Goal: Transaction & Acquisition: Book appointment/travel/reservation

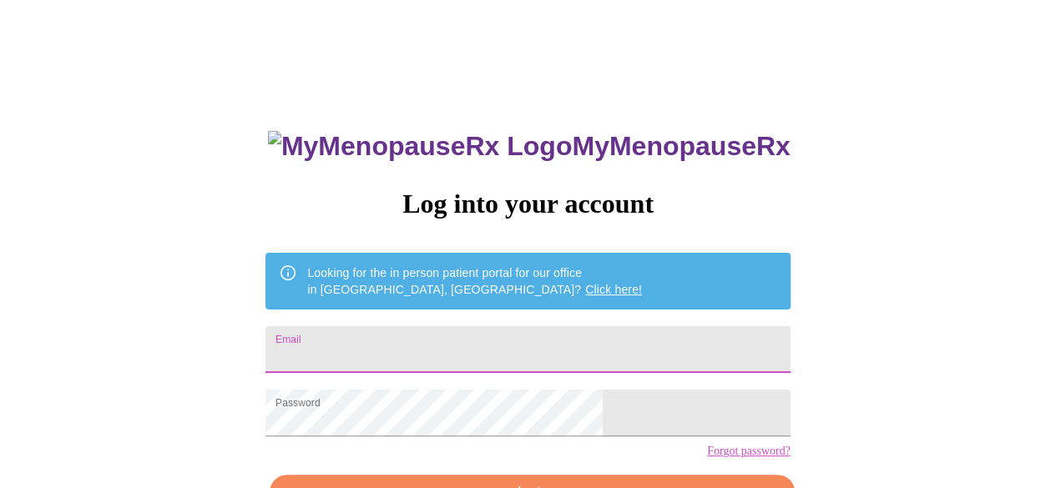
click at [432, 346] on input "Email" at bounding box center [527, 349] width 524 height 47
type input "[EMAIL_ADDRESS][DOMAIN_NAME]"
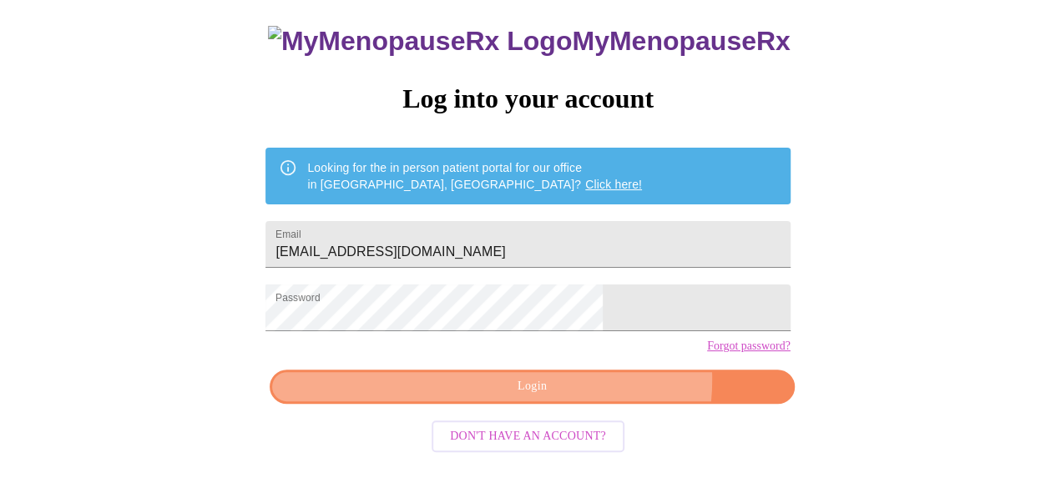
click at [584, 397] on span "Login" at bounding box center [532, 386] width 486 height 21
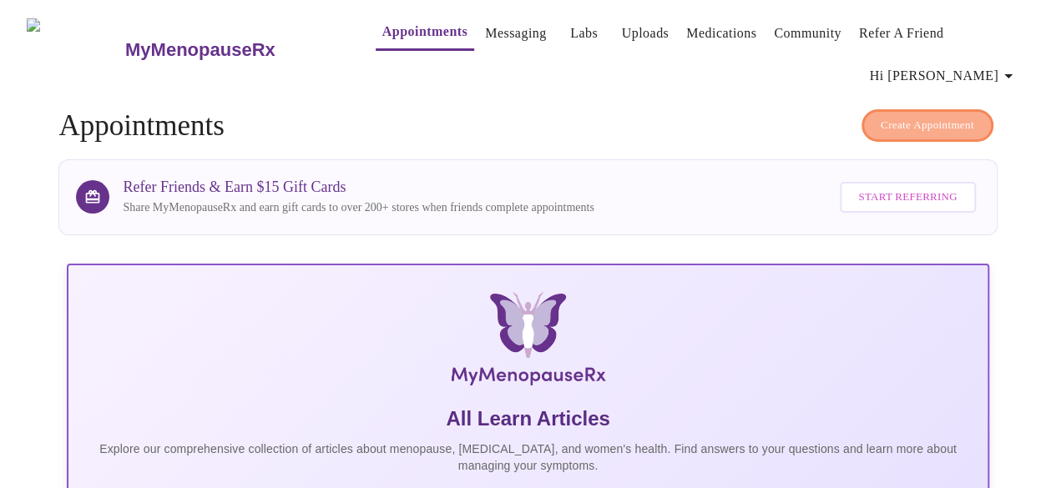
click at [902, 116] on span "Create Appointment" at bounding box center [927, 125] width 93 height 19
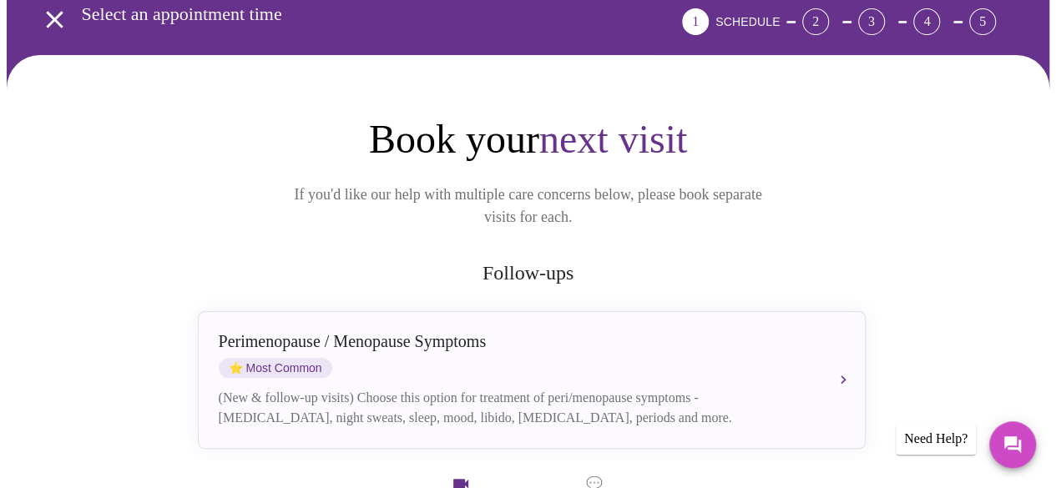
scroll to position [167, 0]
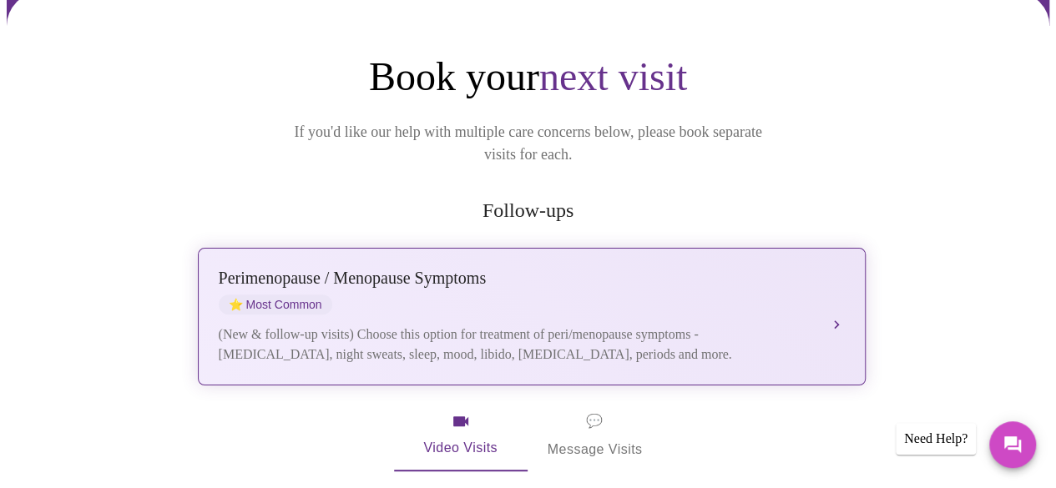
click at [434, 269] on div "Perimenopause / Menopause Symptoms" at bounding box center [515, 278] width 593 height 19
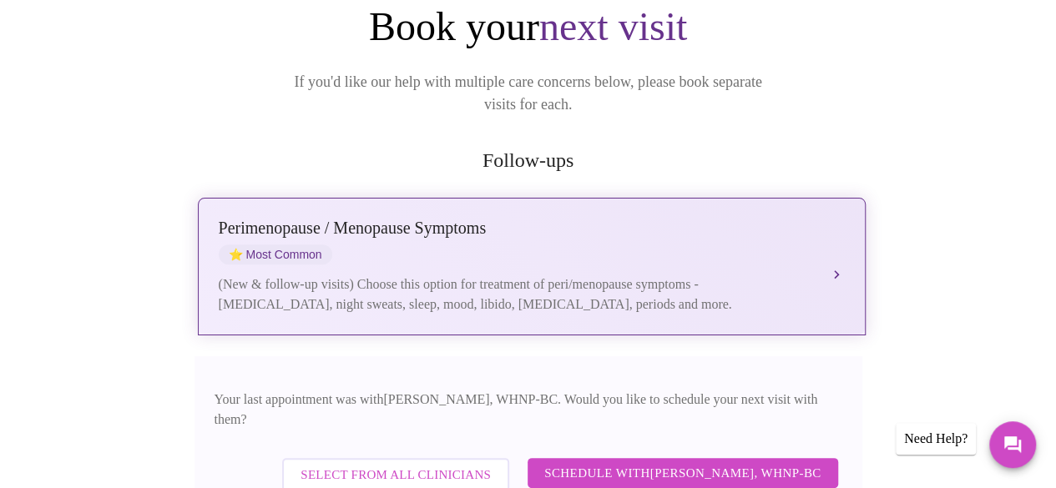
scroll to position [250, 0]
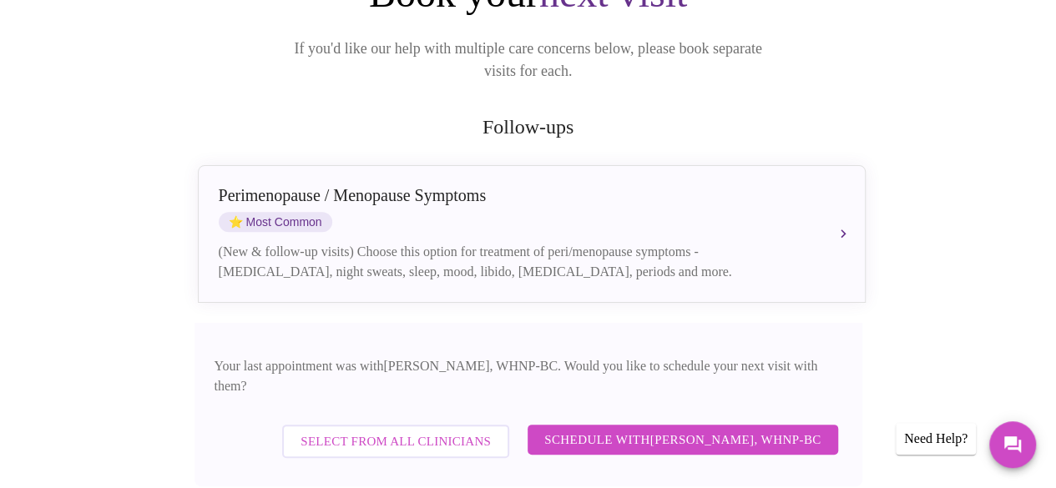
click at [591, 429] on span "Schedule with [PERSON_NAME], WHNP-BC" at bounding box center [682, 440] width 277 height 22
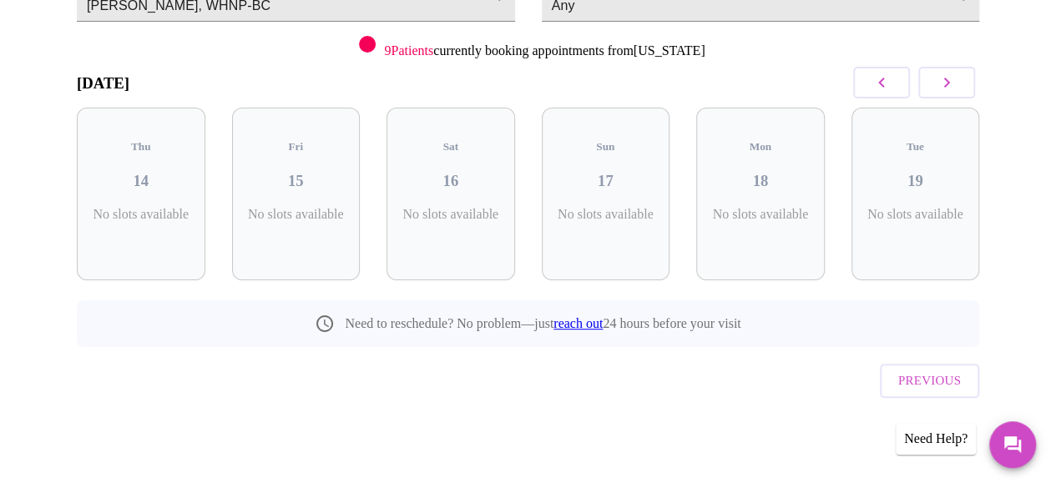
scroll to position [167, 0]
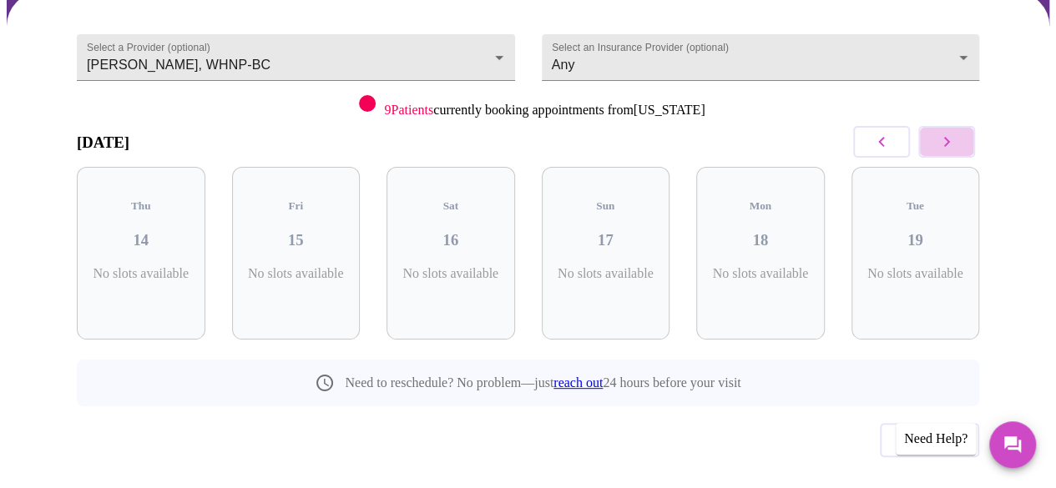
click at [955, 132] on icon "button" at bounding box center [947, 142] width 20 height 20
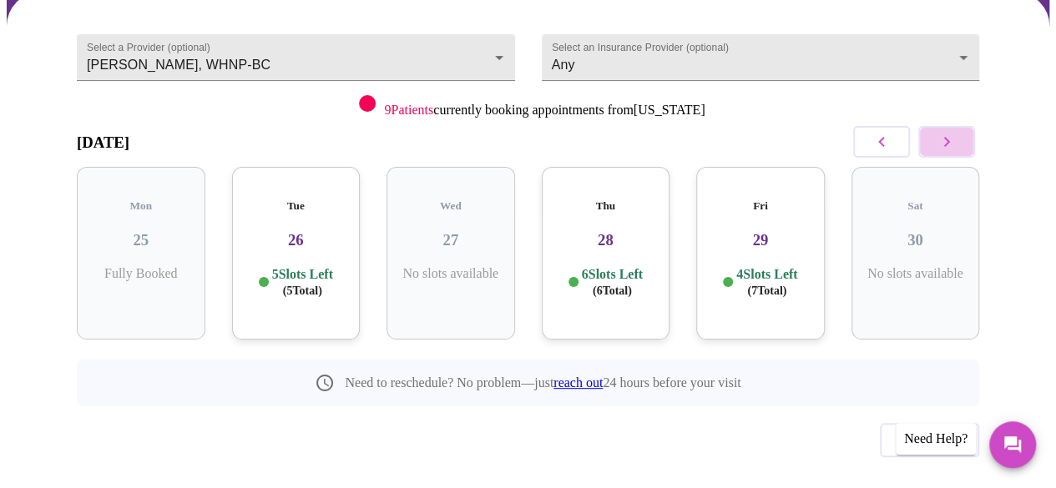
click at [955, 132] on icon "button" at bounding box center [947, 142] width 20 height 20
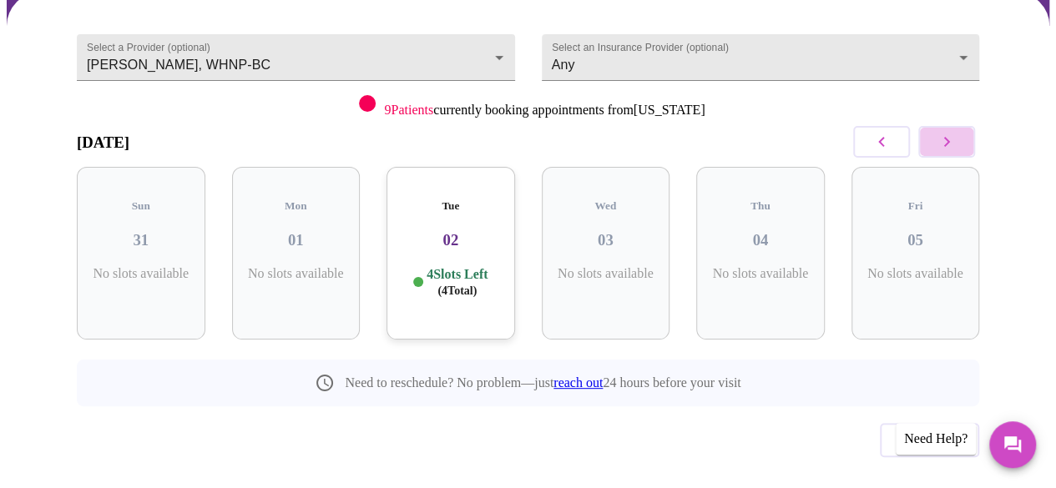
click at [955, 132] on icon "button" at bounding box center [947, 142] width 20 height 20
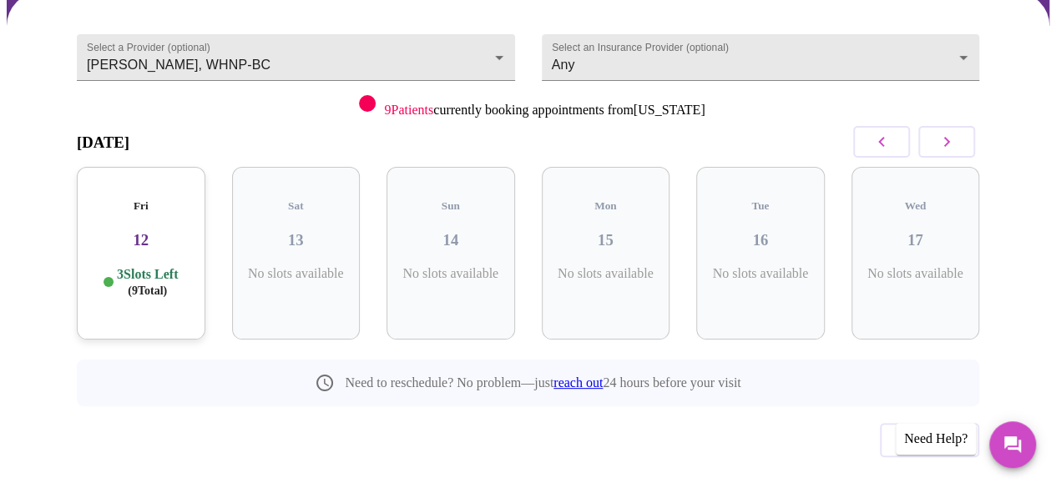
click at [955, 132] on icon "button" at bounding box center [947, 142] width 20 height 20
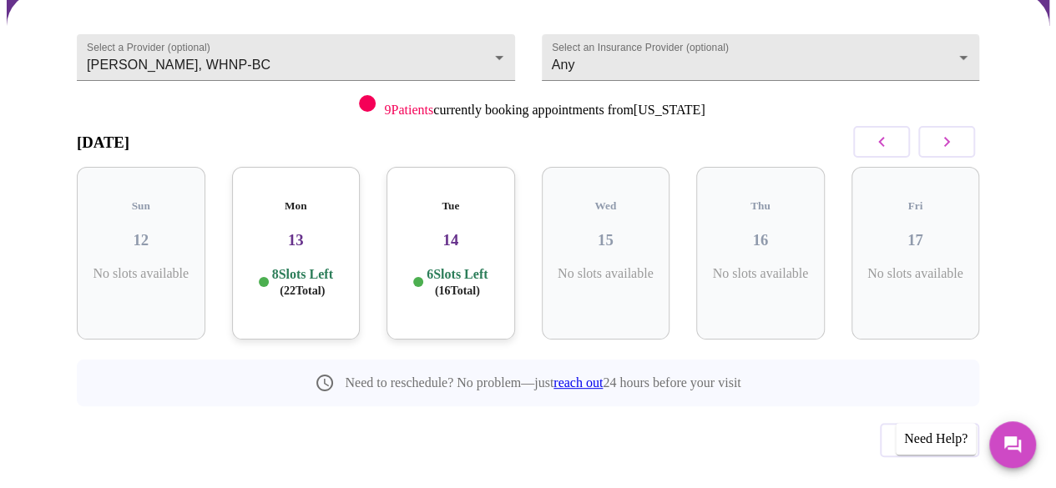
click at [955, 132] on icon "button" at bounding box center [947, 142] width 20 height 20
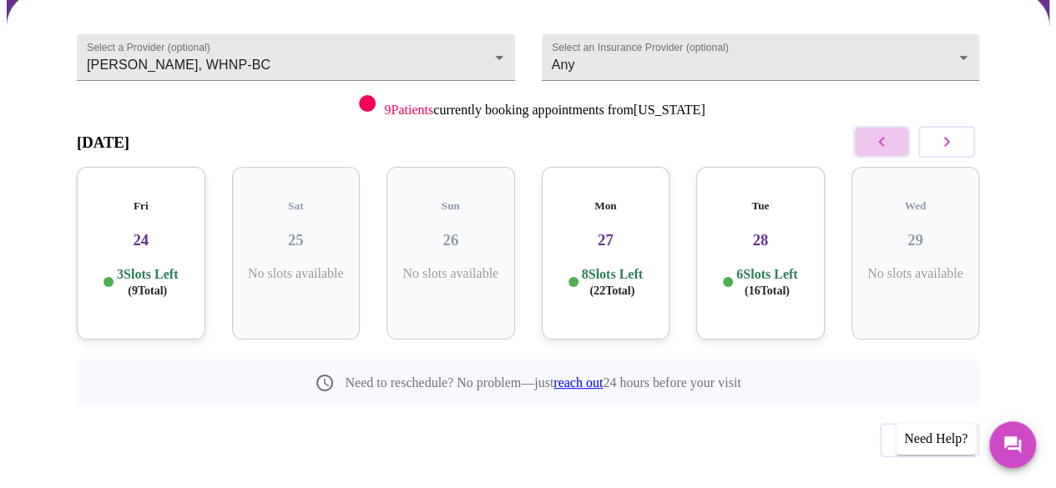
click at [882, 132] on icon "button" at bounding box center [881, 142] width 20 height 20
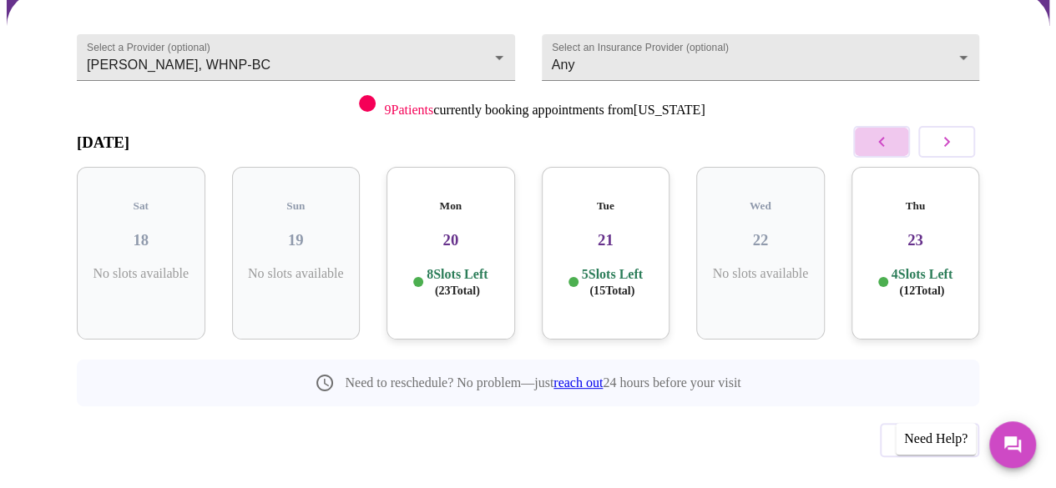
click at [882, 132] on icon "button" at bounding box center [881, 142] width 20 height 20
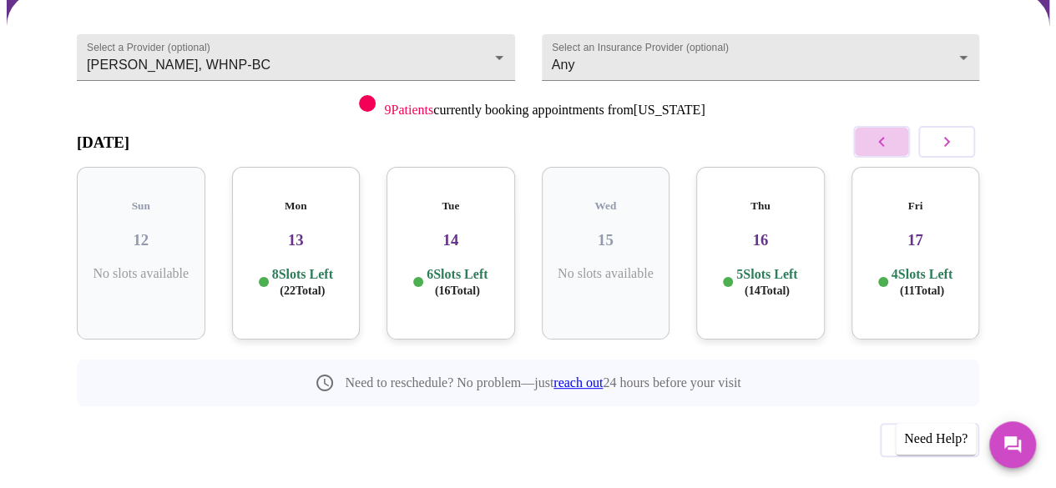
click at [882, 132] on icon "button" at bounding box center [881, 142] width 20 height 20
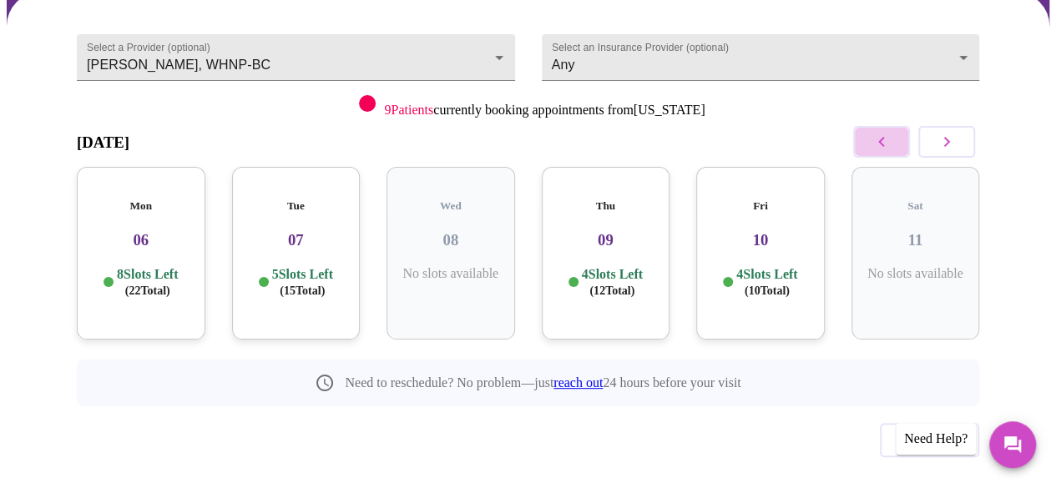
click at [882, 132] on icon "button" at bounding box center [881, 142] width 20 height 20
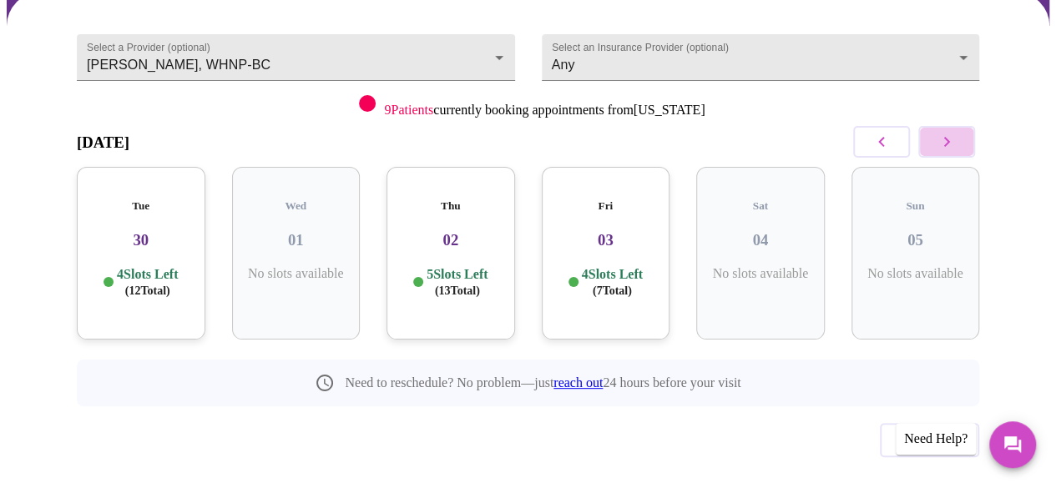
click at [947, 132] on icon "button" at bounding box center [947, 142] width 20 height 20
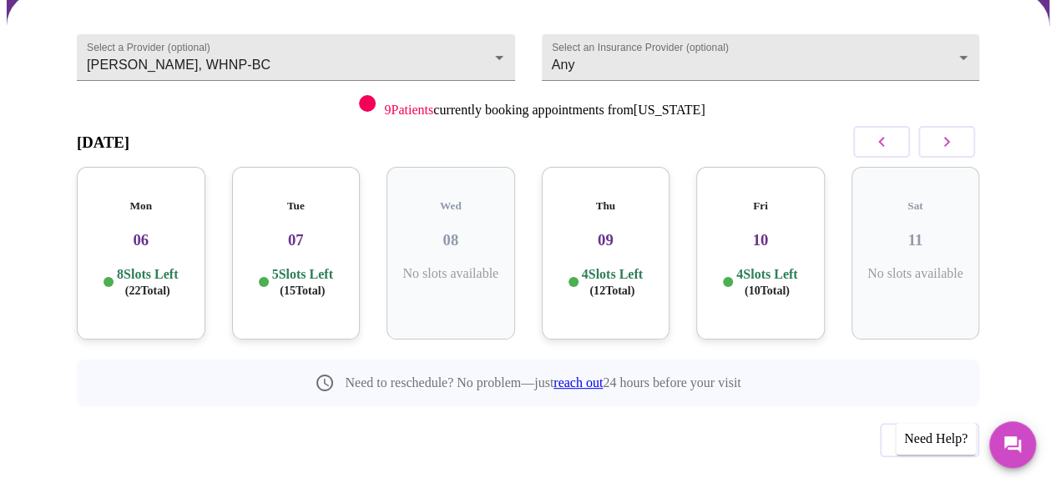
click at [147, 220] on div "Mon 06 8 Slots Left ( 22 Total)" at bounding box center [141, 253] width 129 height 173
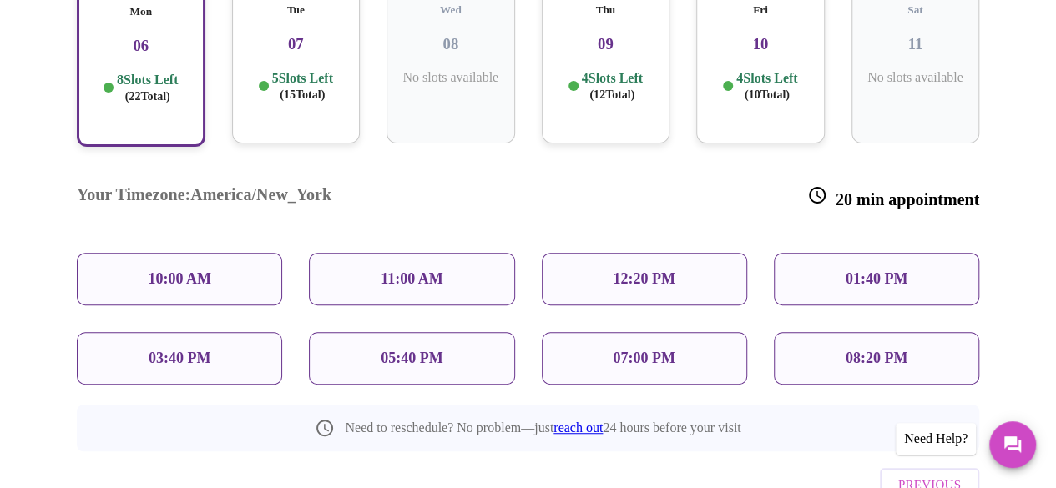
scroll to position [386, 0]
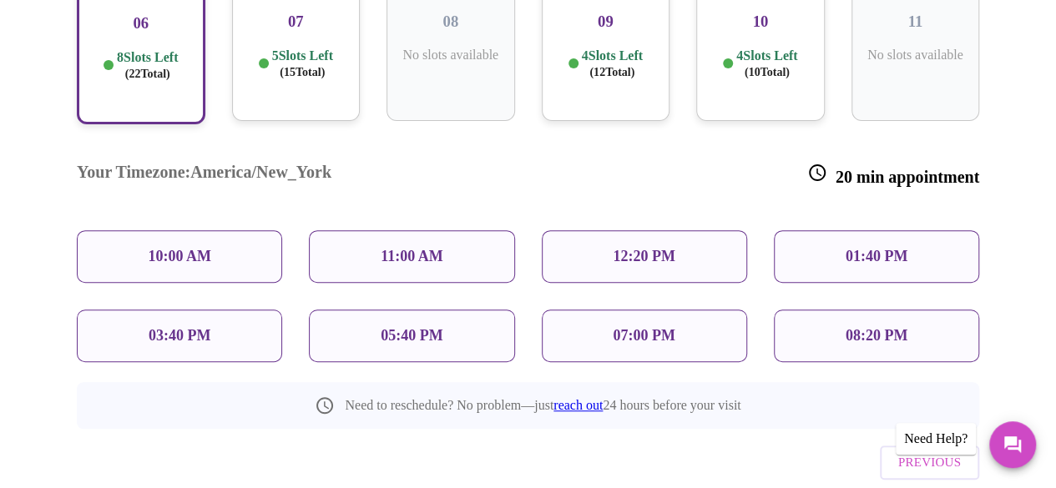
click at [202, 248] on p "10:00 AM" at bounding box center [179, 257] width 63 height 18
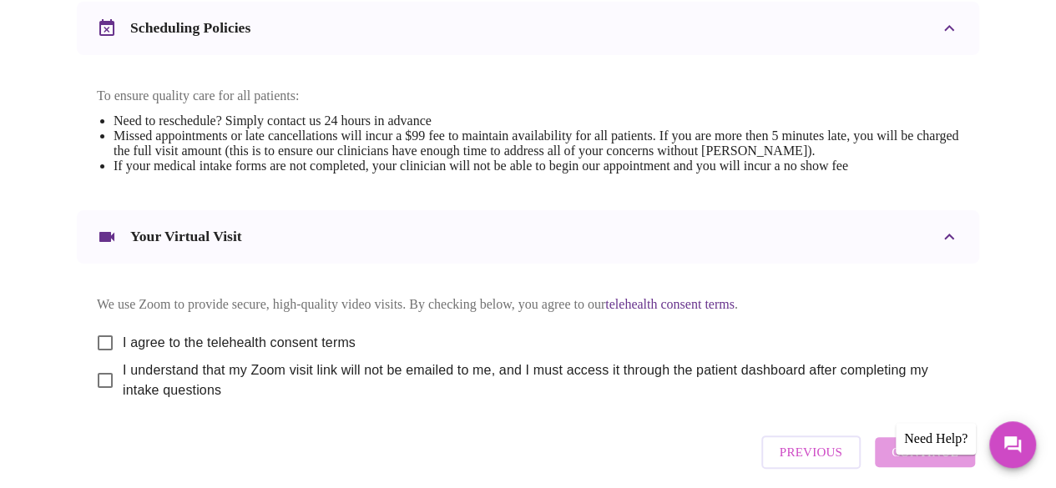
scroll to position [726, 0]
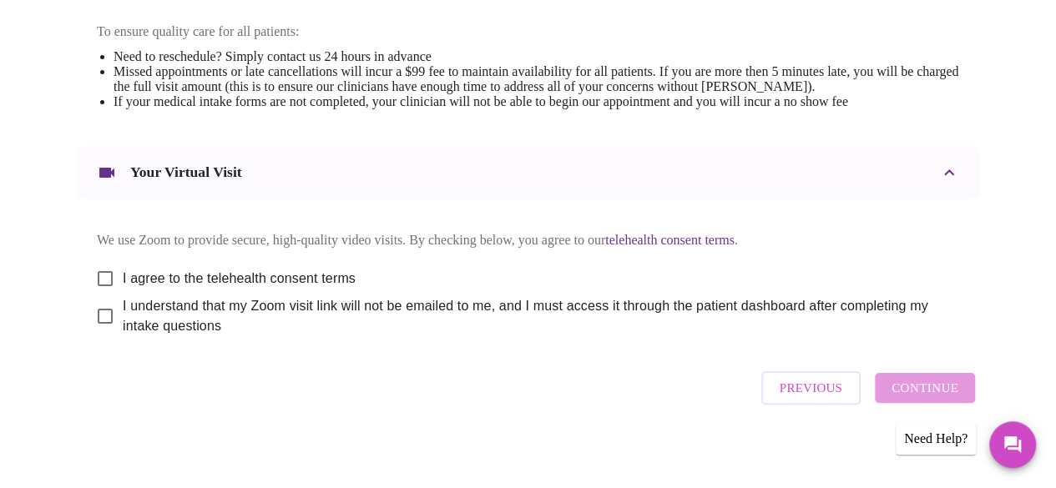
click at [98, 261] on input "I agree to the telehealth consent terms" at bounding box center [105, 278] width 35 height 35
checkbox input "true"
click at [99, 306] on input "I understand that my Zoom visit link will not be emailed to me, and I must acce…" at bounding box center [105, 316] width 35 height 35
checkbox input "true"
click at [948, 382] on span "Continue" at bounding box center [925, 388] width 67 height 22
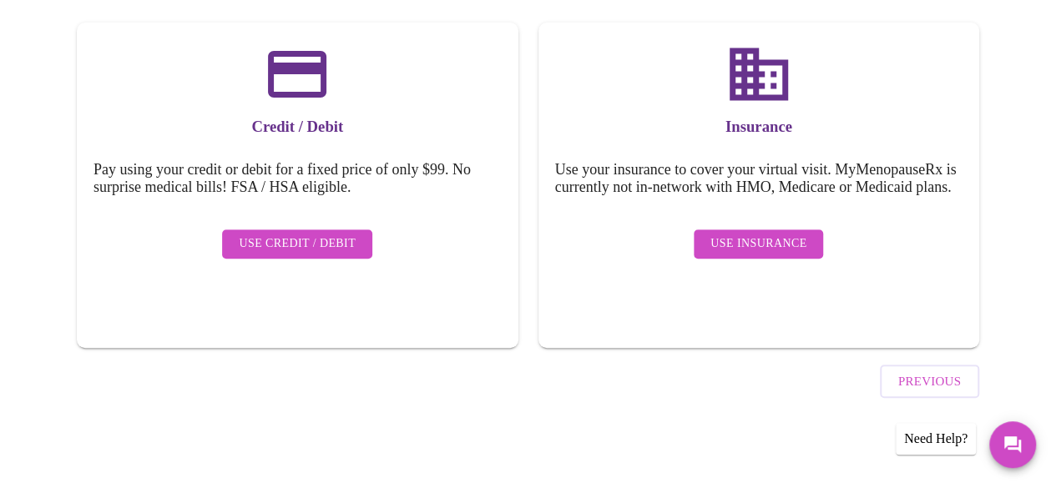
scroll to position [222, 0]
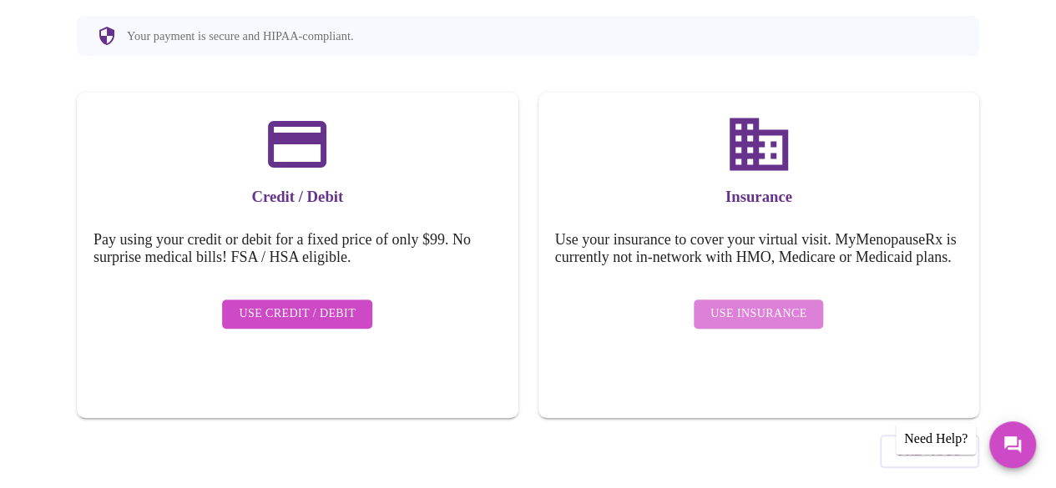
click at [772, 308] on button "Use Insurance" at bounding box center [758, 314] width 129 height 29
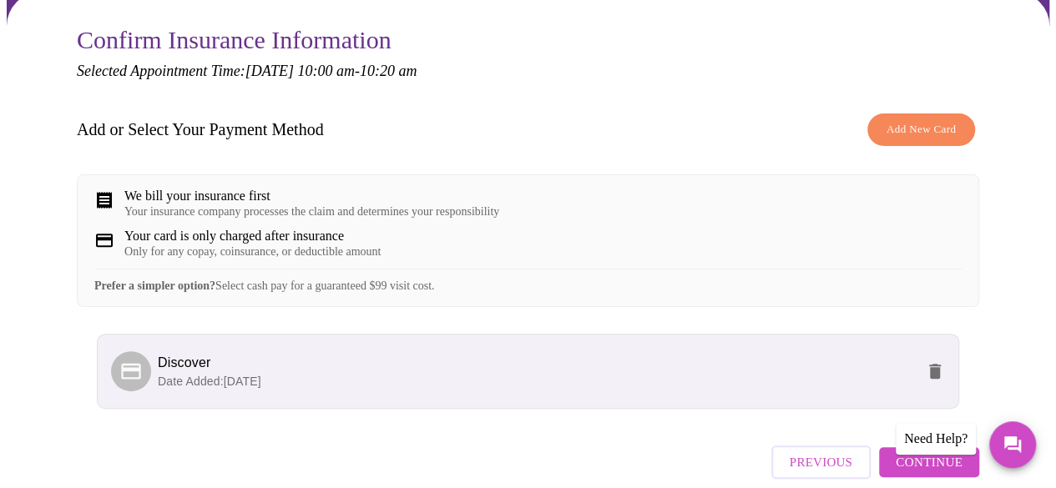
scroll to position [235, 0]
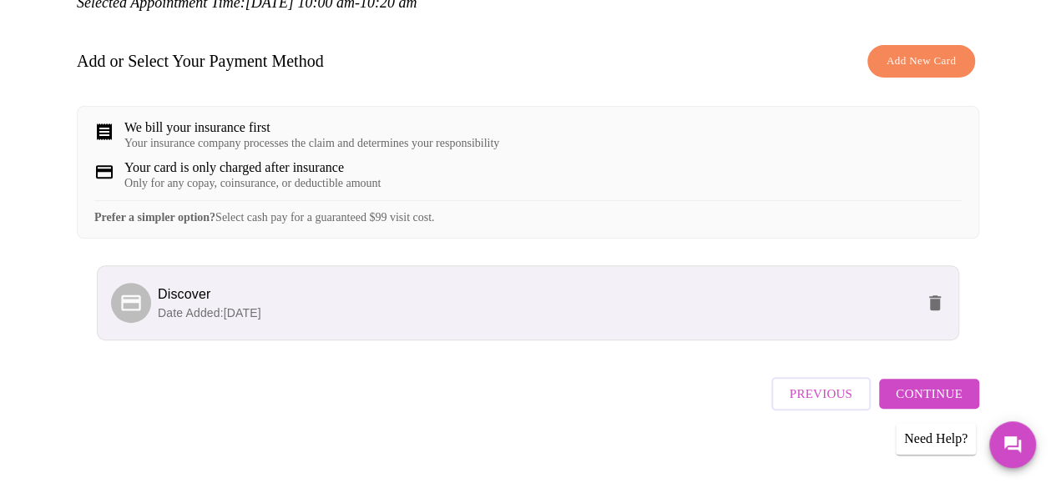
click at [927, 386] on span "Continue" at bounding box center [929, 394] width 67 height 22
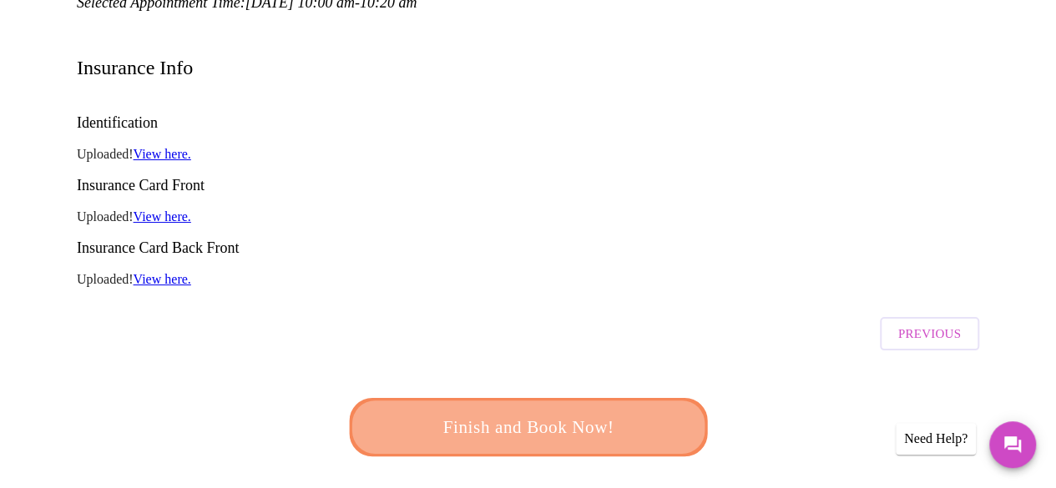
click at [587, 412] on span "Finish and Book Now!" at bounding box center [527, 427] width 313 height 31
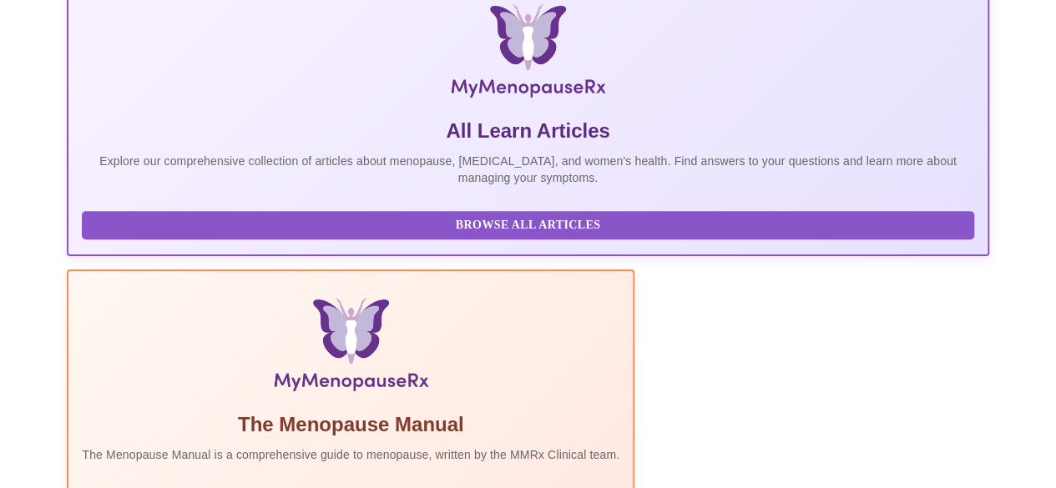
scroll to position [731, 0]
